Goal: Task Accomplishment & Management: Complete application form

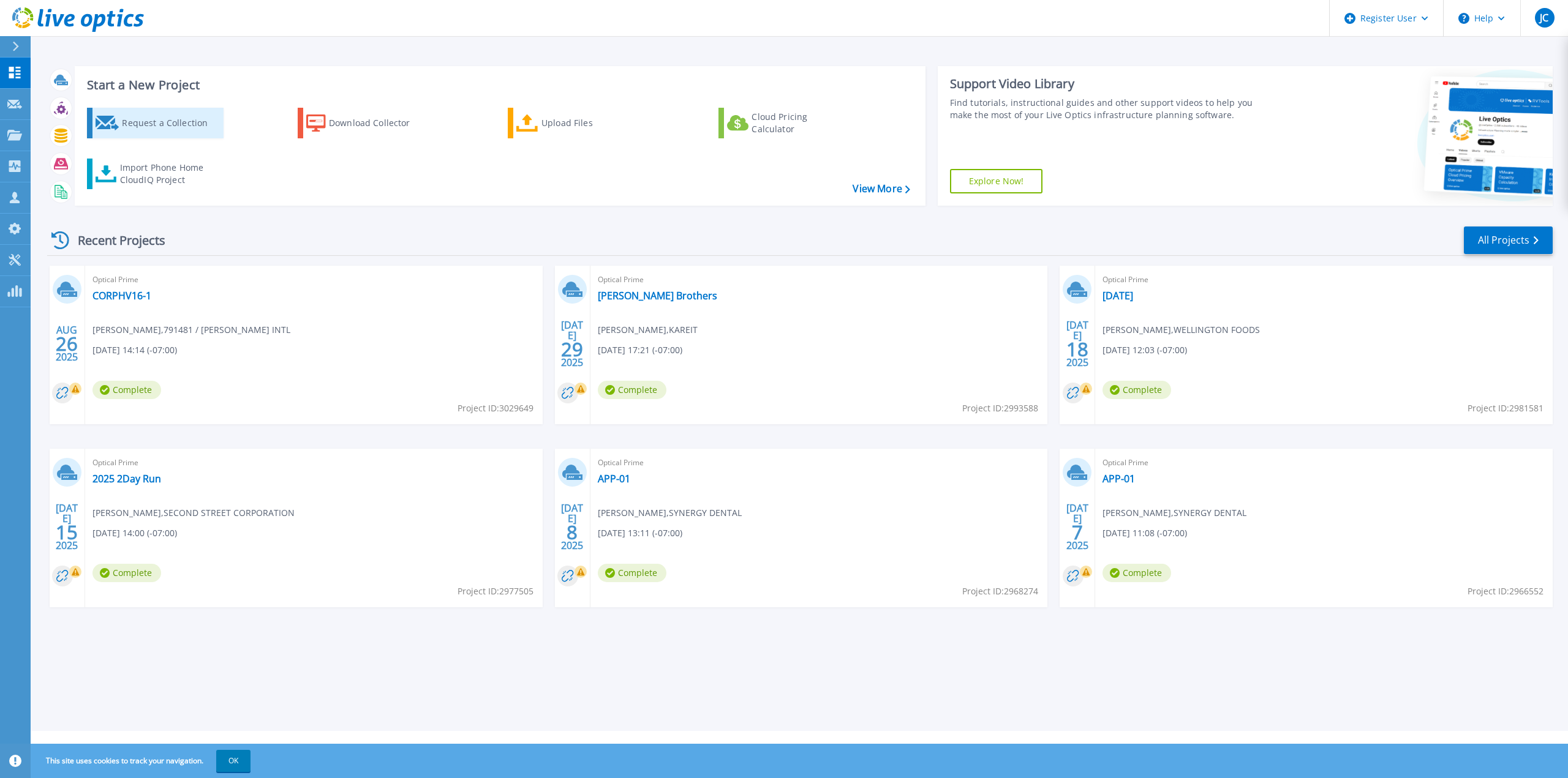
click at [182, 128] on div "Request a Collection" at bounding box center [171, 122] width 98 height 24
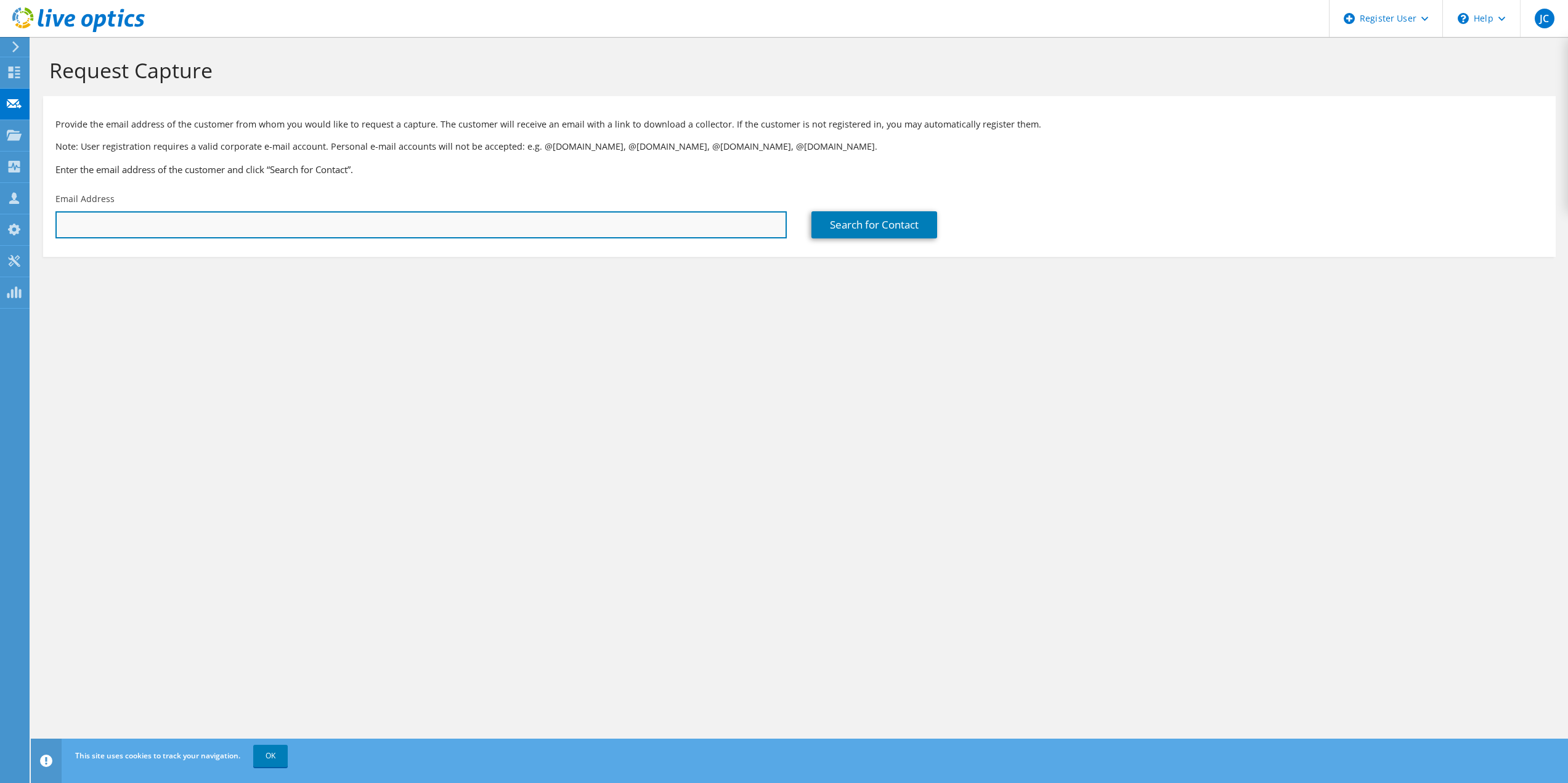
click at [141, 231] on input "text" at bounding box center [421, 225] width 731 height 27
click at [124, 223] on input "text" at bounding box center [421, 225] width 731 height 27
paste input "[EMAIL_ADDRESS][DOMAIN_NAME]"
type input "[EMAIL_ADDRESS][DOMAIN_NAME]"
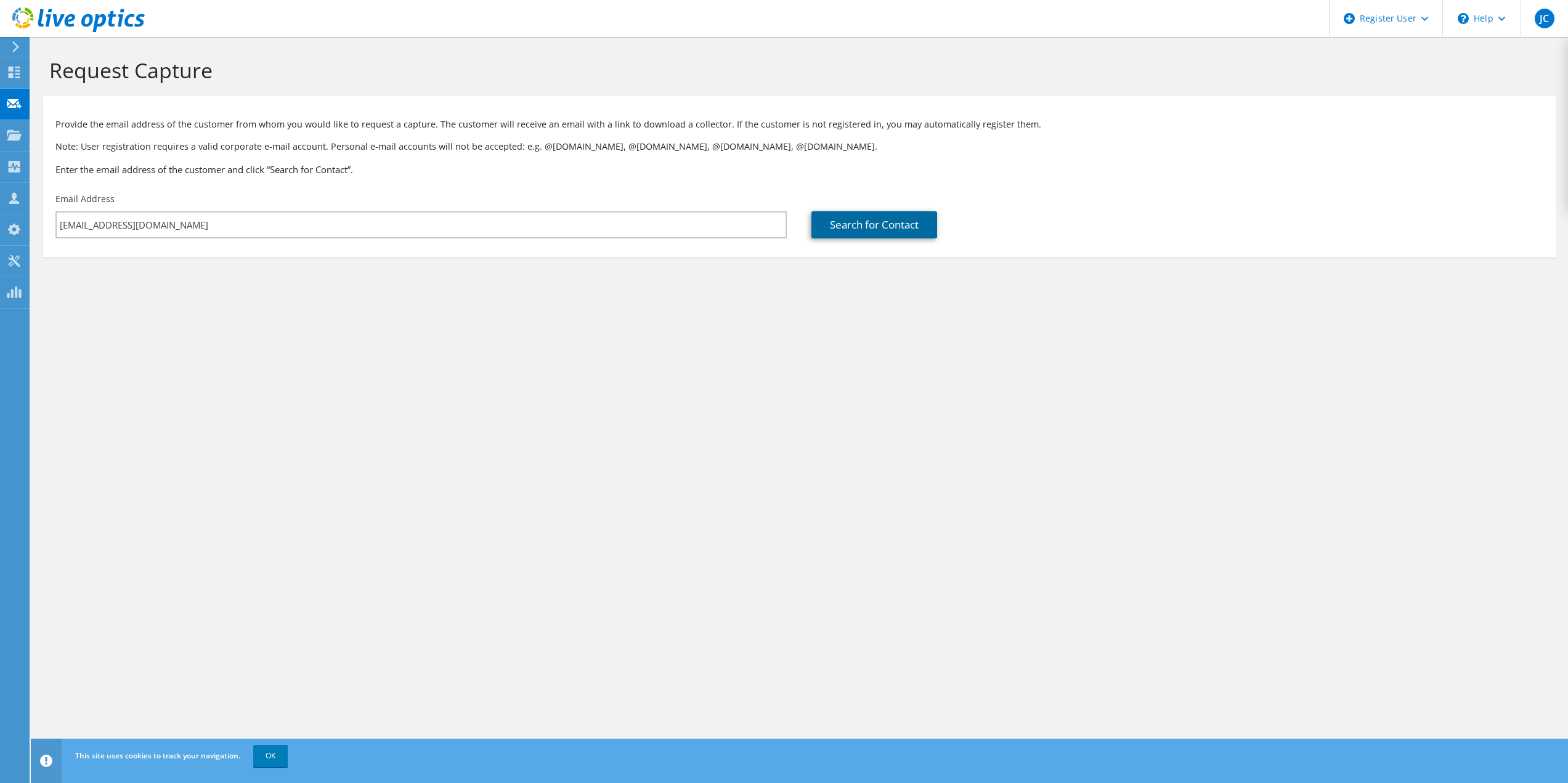
click at [863, 220] on link "Search for Contact" at bounding box center [874, 225] width 125 height 27
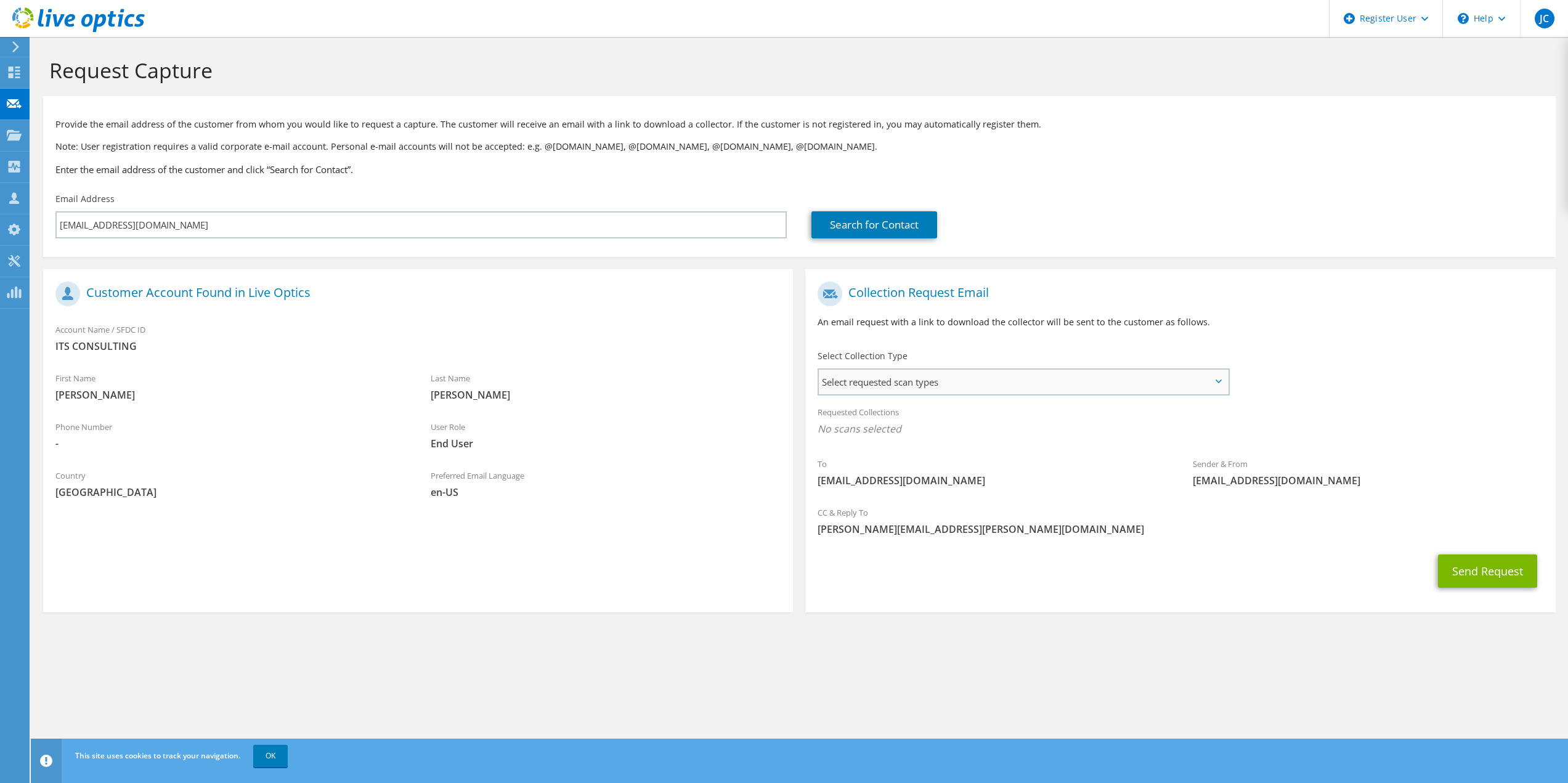
click at [855, 378] on span "Select requested scan types" at bounding box center [1023, 382] width 408 height 24
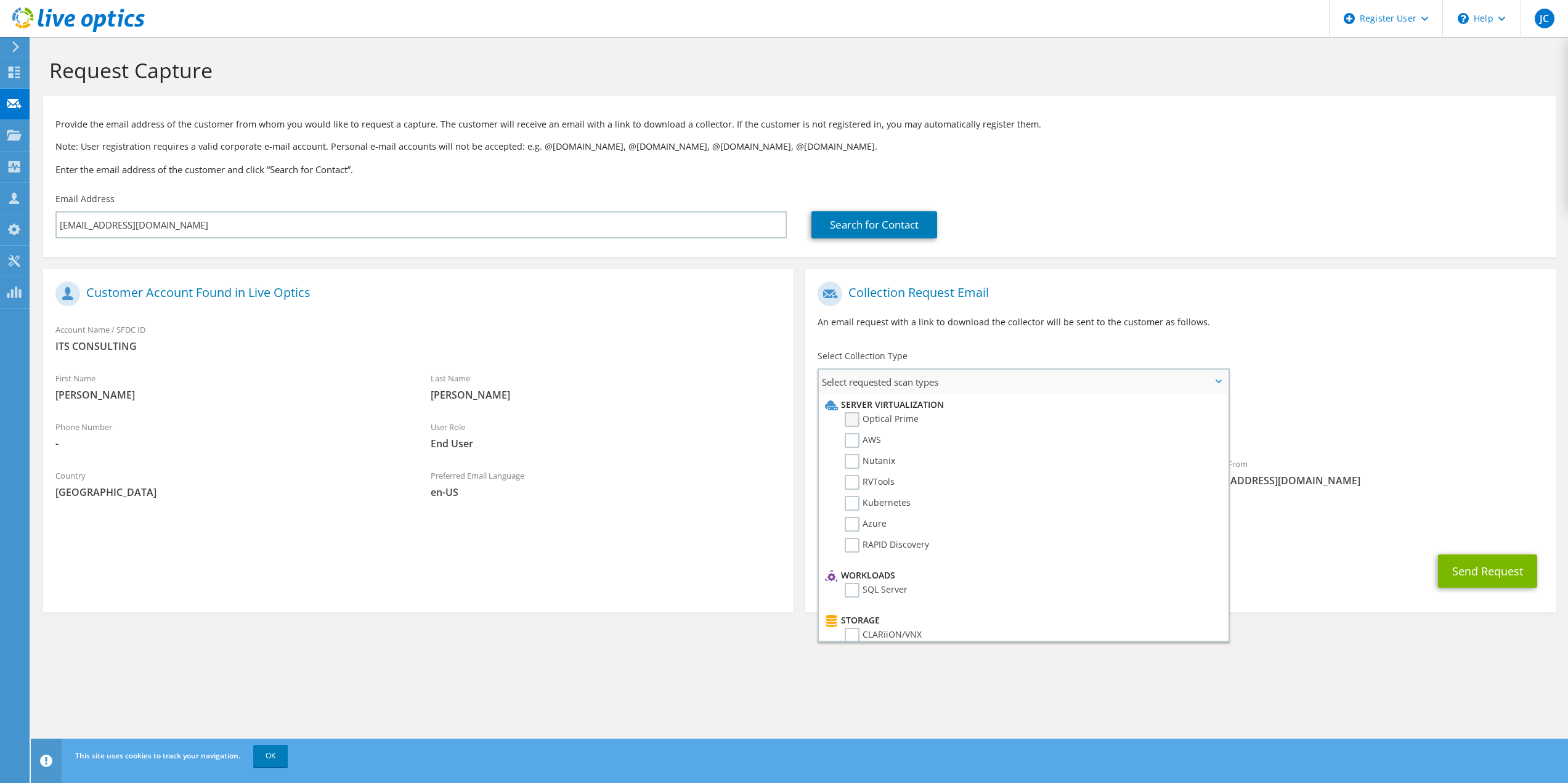
click at [849, 419] on label "Optical Prime" at bounding box center [882, 419] width 74 height 15
click at [0, 0] on input "Optical Prime" at bounding box center [0, 0] width 0 height 0
click at [1034, 331] on div "Collection Request Email An email request with a link to download the collector…" at bounding box center [1180, 309] width 750 height 68
